Goal: Task Accomplishment & Management: Use online tool/utility

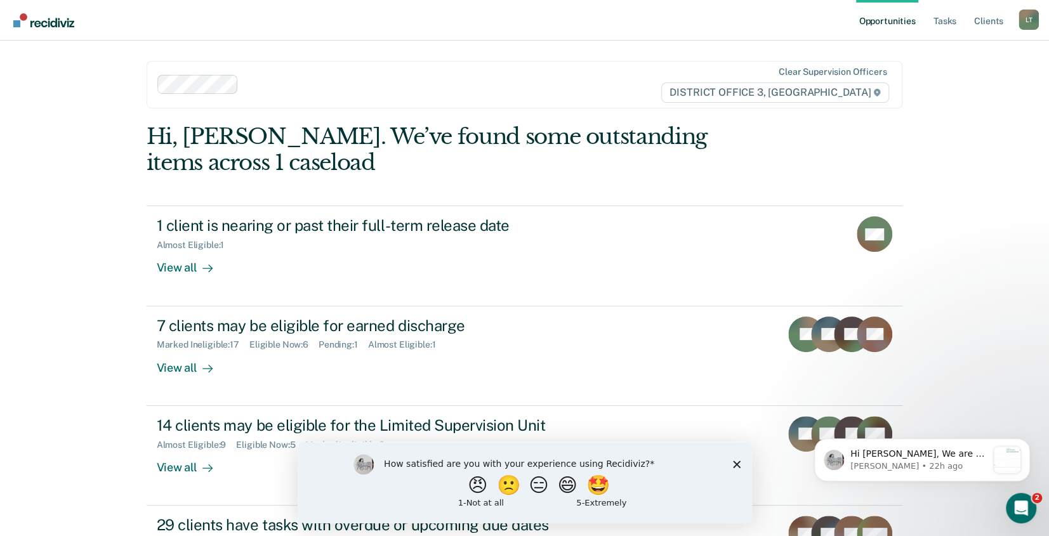
click at [734, 464] on icon "Close survey" at bounding box center [736, 464] width 8 height 8
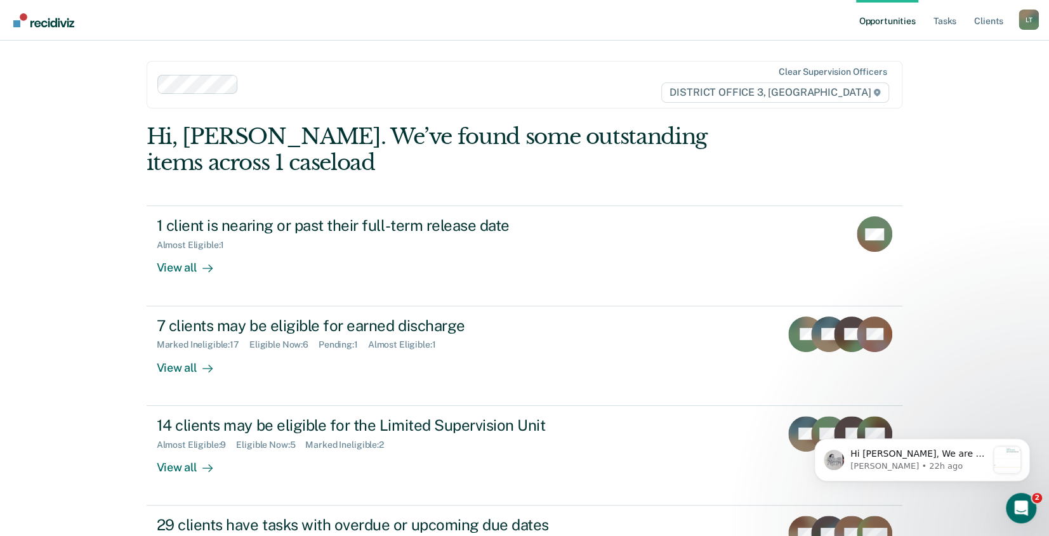
click at [1000, 278] on div "Opportunities Tasks Client s Link, [PERSON_NAME] Profile How it works Log Out C…" at bounding box center [524, 268] width 1049 height 536
click at [1001, 313] on div "Opportunities Tasks Client s Link, [PERSON_NAME] Profile How it works Log Out C…" at bounding box center [524, 268] width 1049 height 536
click at [1015, 495] on div "Open Intercom Messenger" at bounding box center [1019, 506] width 42 height 42
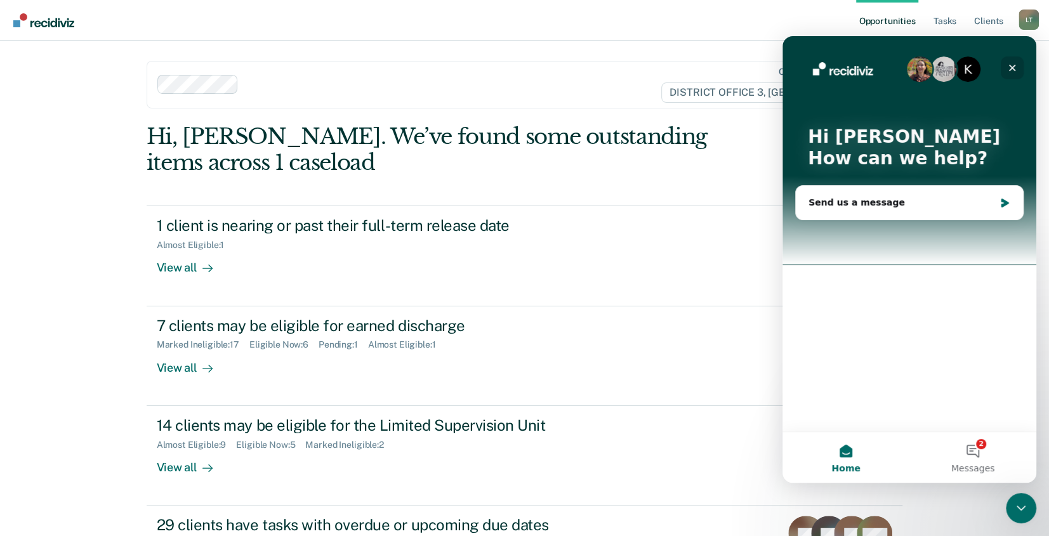
click at [1006, 67] on div "Close" at bounding box center [1012, 67] width 23 height 23
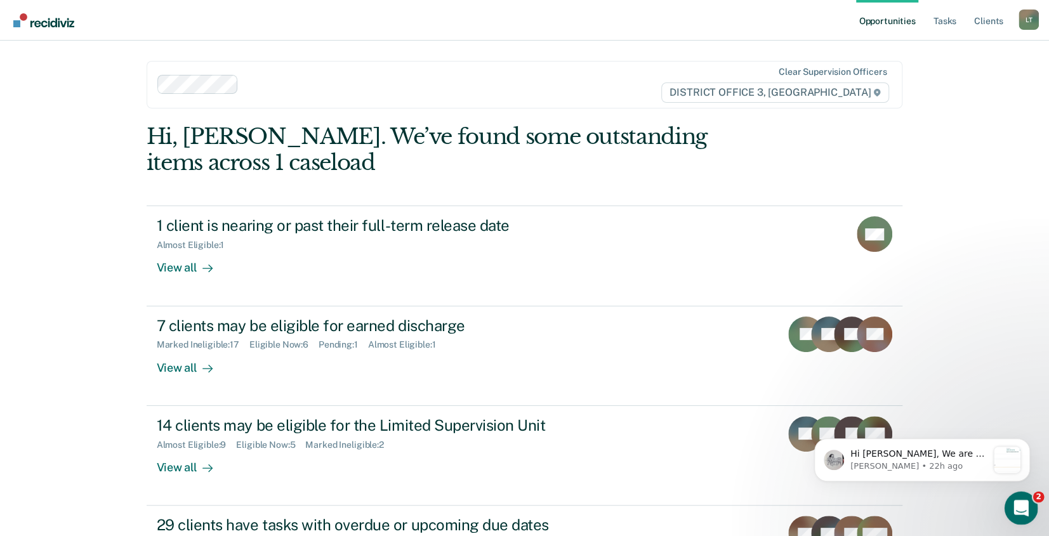
click at [1022, 513] on icon "Open Intercom Messenger" at bounding box center [1019, 506] width 21 height 21
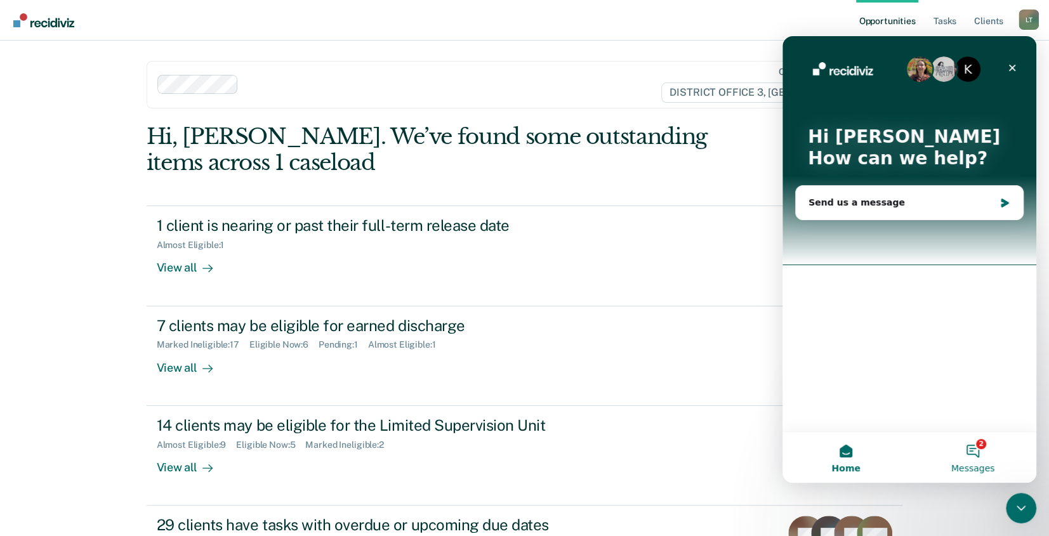
click at [976, 454] on button "2 Messages" at bounding box center [972, 457] width 127 height 51
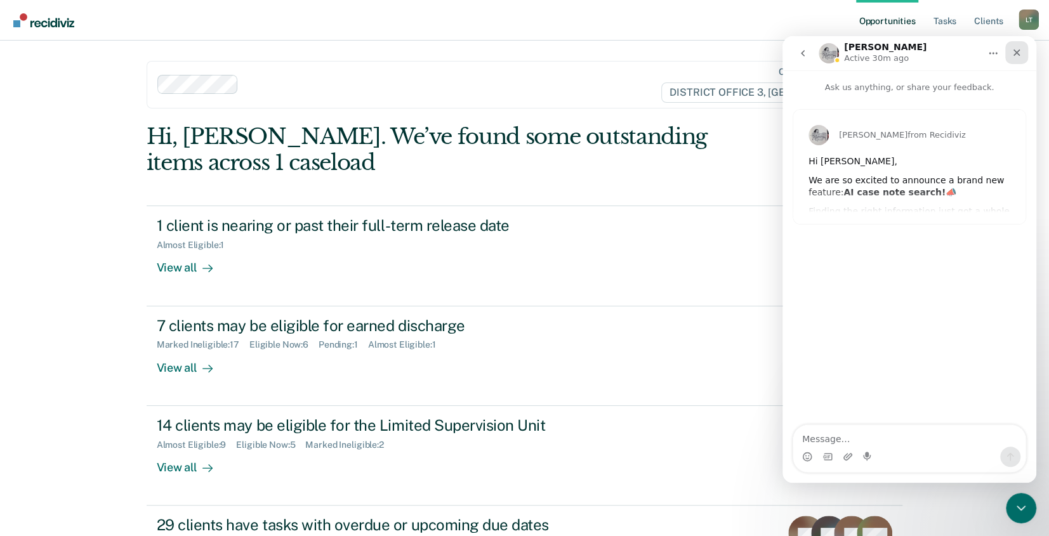
click at [1015, 49] on icon "Close" at bounding box center [1017, 53] width 10 height 10
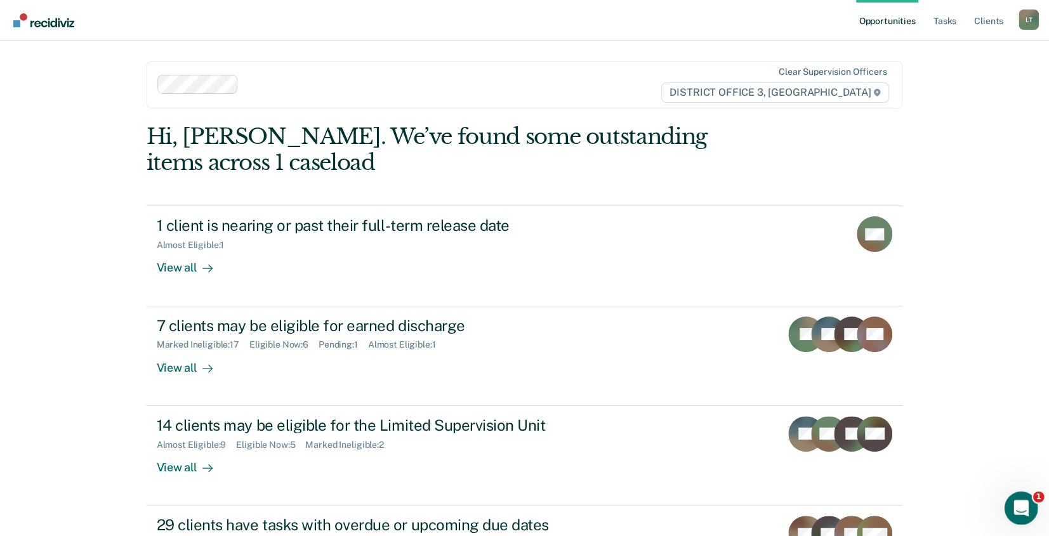
click at [1024, 500] on icon "Open Intercom Messenger" at bounding box center [1019, 506] width 21 height 21
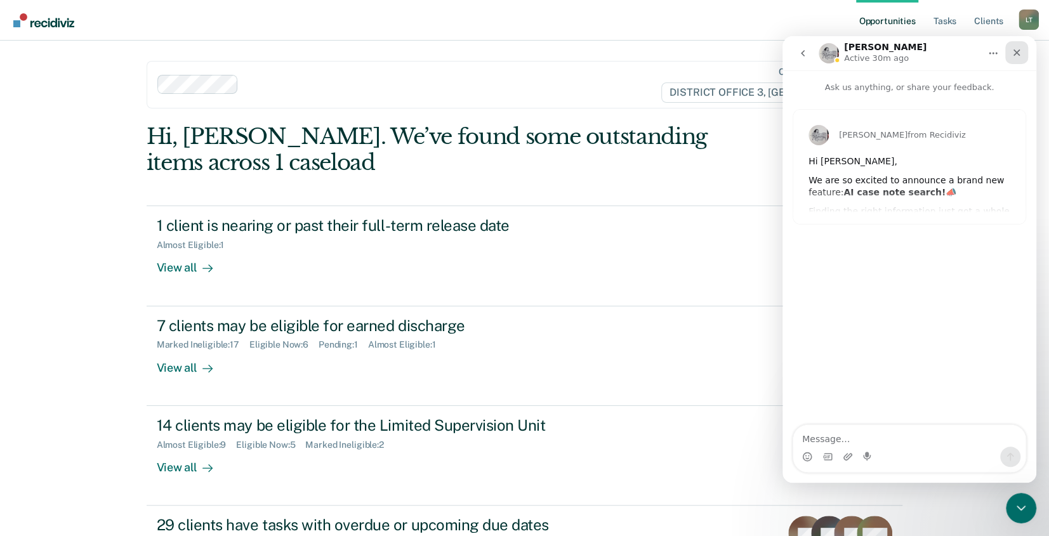
click at [1015, 54] on icon "Close" at bounding box center [1017, 53] width 7 height 7
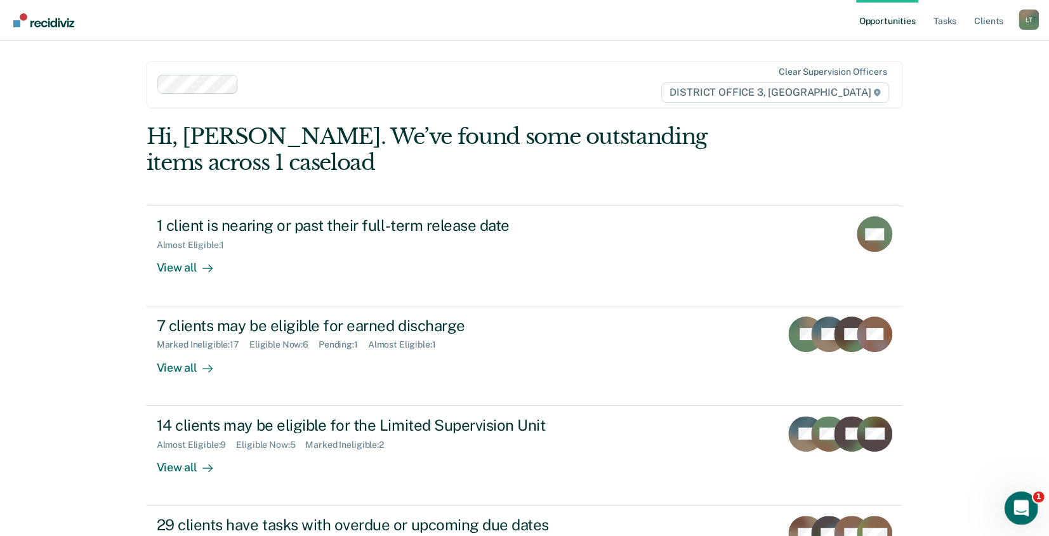
click at [1017, 502] on icon "Open Intercom Messenger" at bounding box center [1019, 506] width 21 height 21
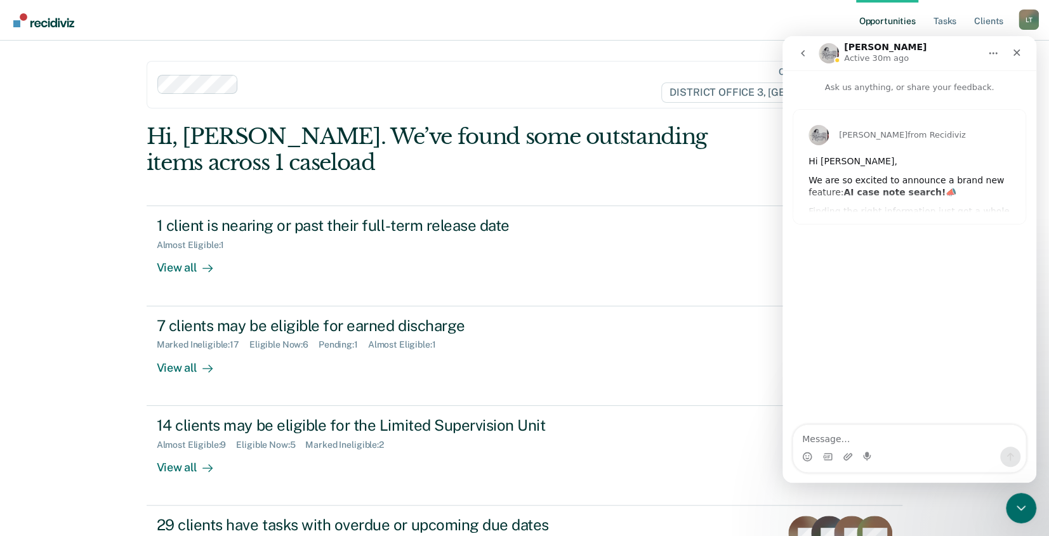
click at [803, 52] on icon "go back" at bounding box center [803, 53] width 4 height 6
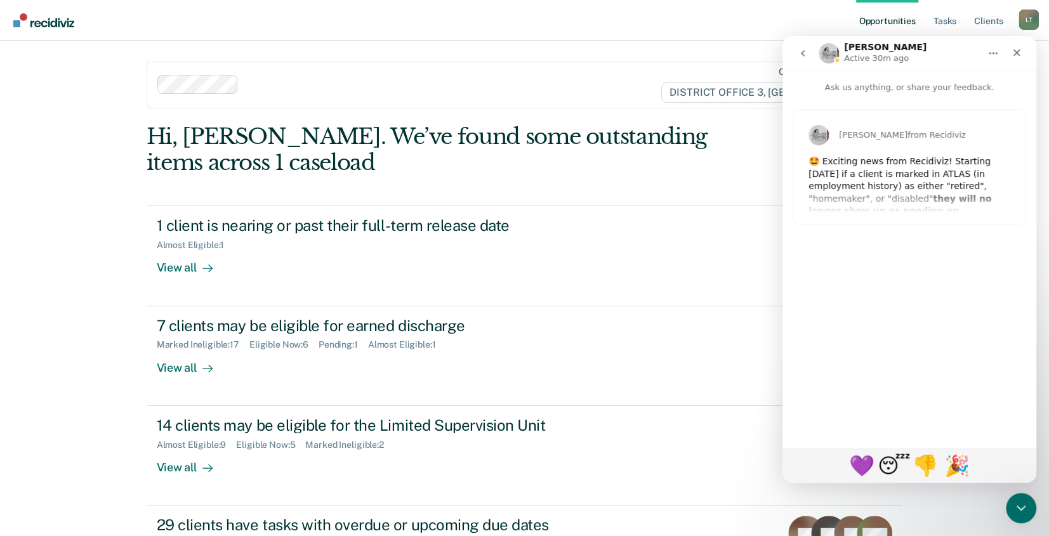
click at [798, 53] on icon "go back" at bounding box center [803, 53] width 10 height 10
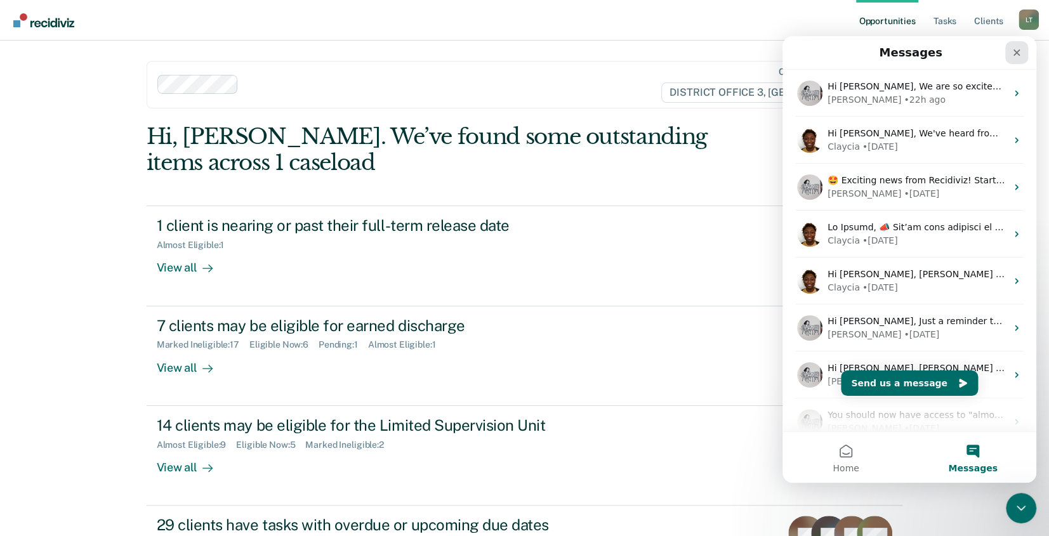
drag, startPoint x: 1025, startPoint y: 50, endPoint x: 1805, endPoint y: 86, distance: 780.8
click at [1025, 50] on div "Close" at bounding box center [1016, 52] width 23 height 23
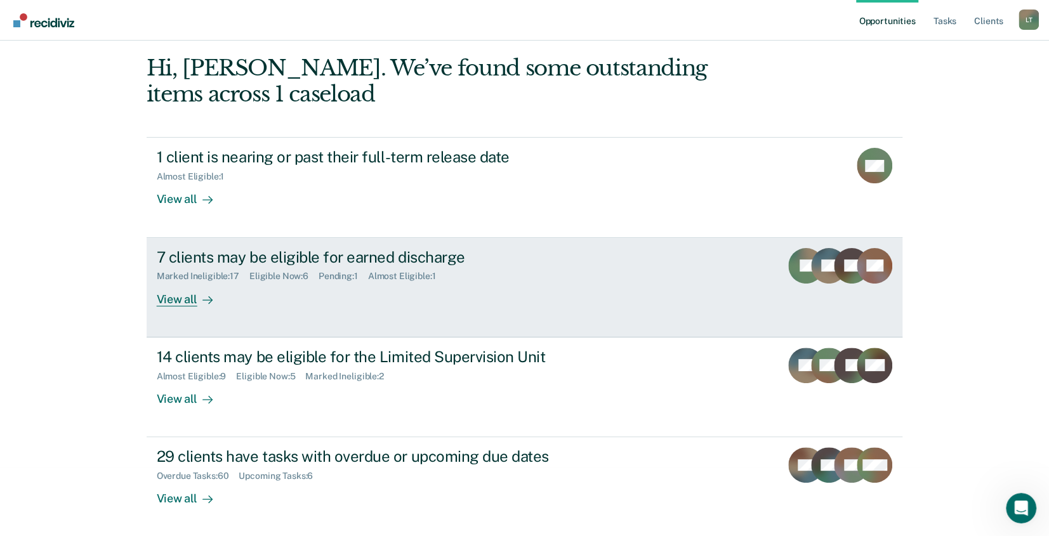
scroll to position [69, 0]
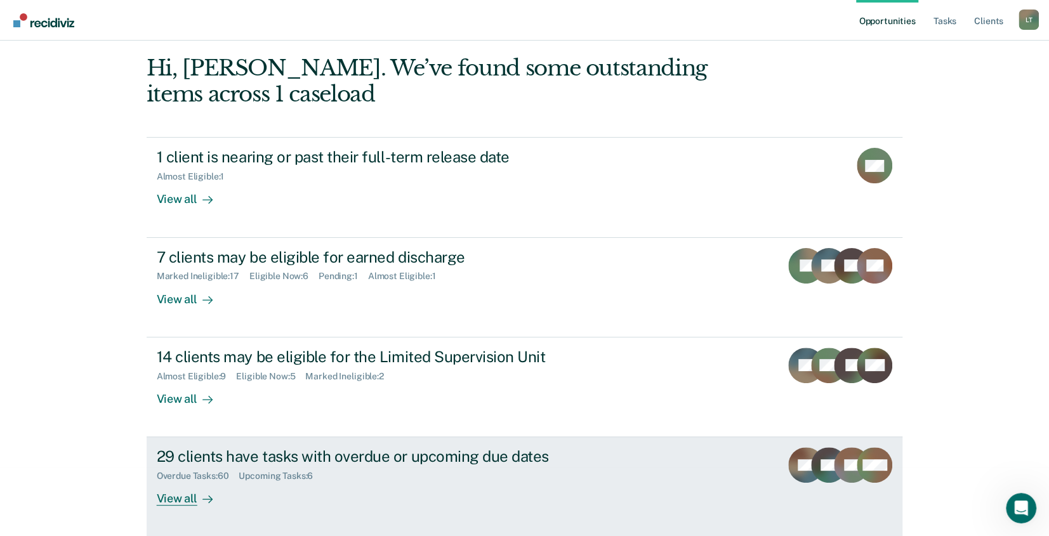
click at [370, 456] on div "29 clients have tasks with overdue or upcoming due dates" at bounding box center [380, 456] width 446 height 18
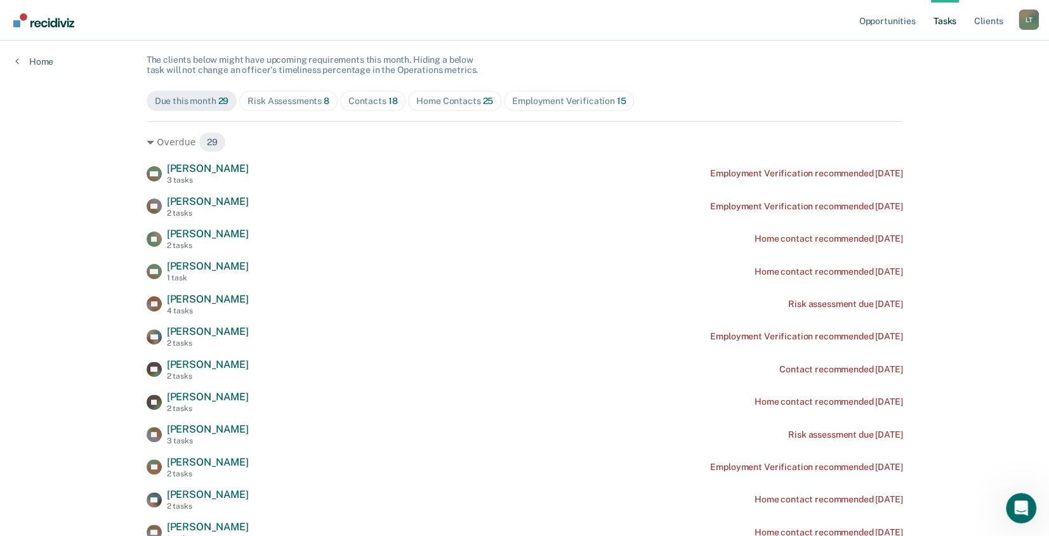
scroll to position [127, 0]
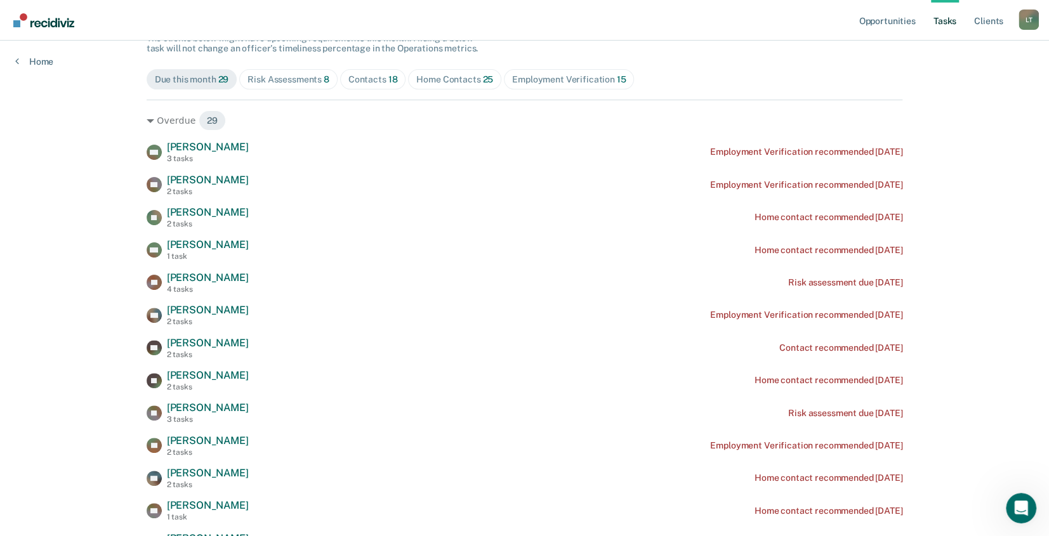
click at [291, 78] on div "Risk Assessments 8" at bounding box center [289, 79] width 82 height 11
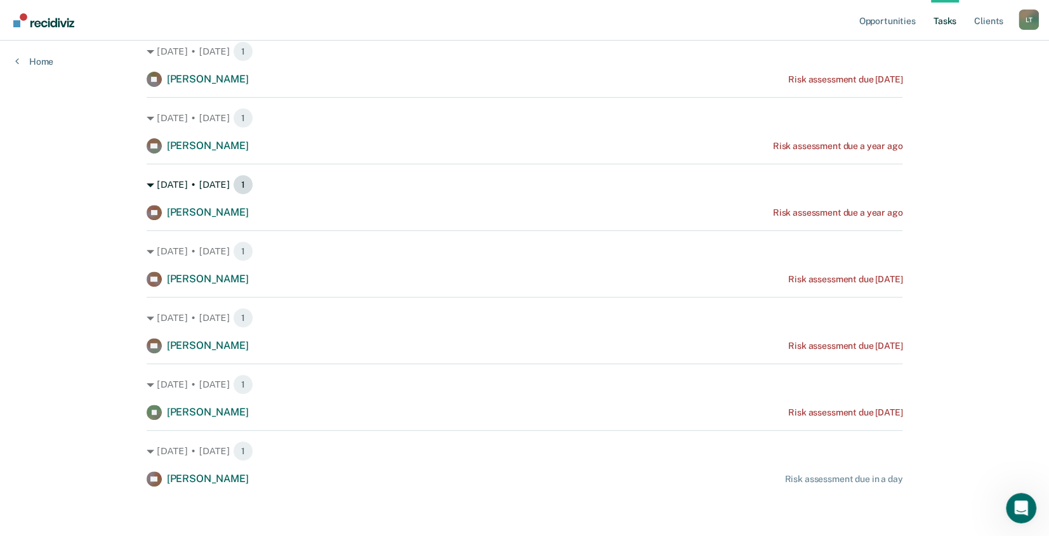
scroll to position [264, 0]
